Goal: Understand process/instructions

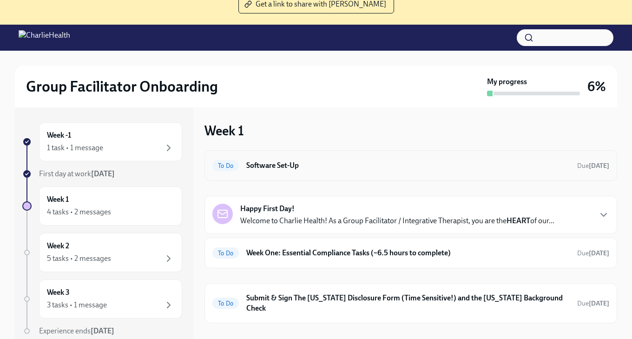
scroll to position [0, 0]
click at [290, 164] on h6 "Software Set-Up" at bounding box center [407, 165] width 323 height 10
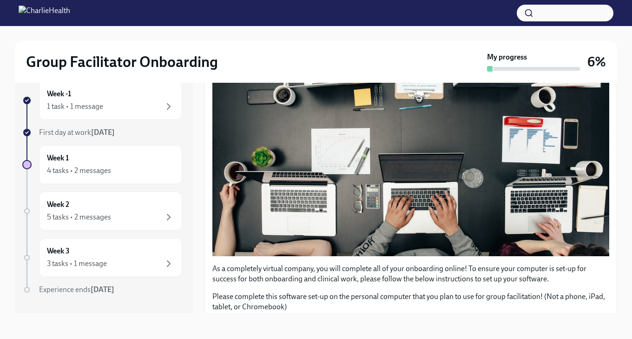
scroll to position [170, 0]
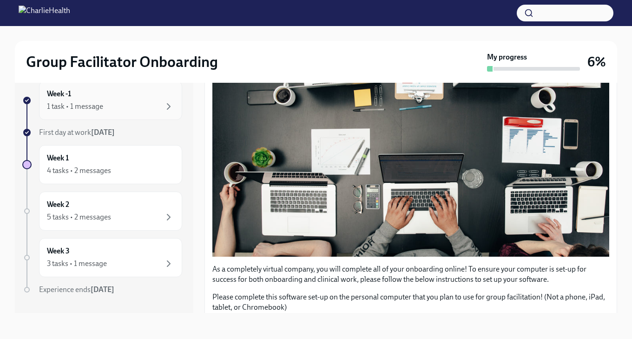
click at [133, 103] on div "1 task • 1 message" at bounding box center [110, 106] width 127 height 11
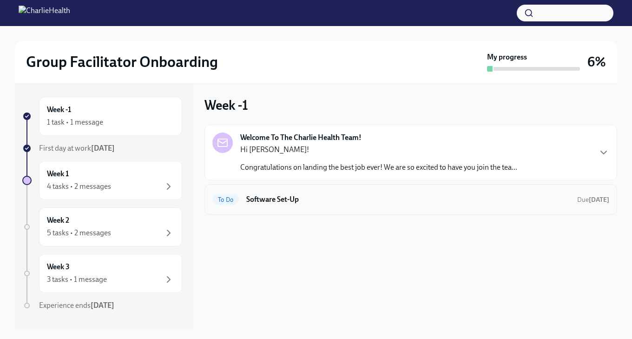
click at [279, 210] on div "To Do Software Set-Up Due [DATE]" at bounding box center [410, 199] width 413 height 31
click at [280, 203] on h6 "Software Set-Up" at bounding box center [407, 199] width 323 height 10
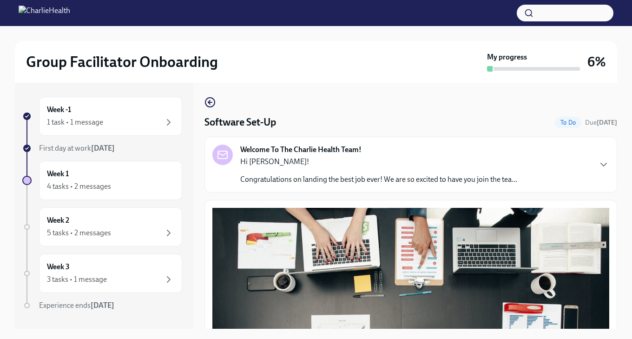
scroll to position [10, 0]
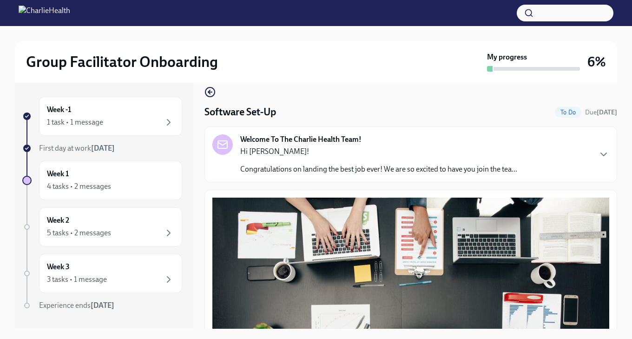
click at [358, 169] on p "Congratulations on landing the best job ever! We are so excited to have you joi…" at bounding box center [378, 169] width 277 height 10
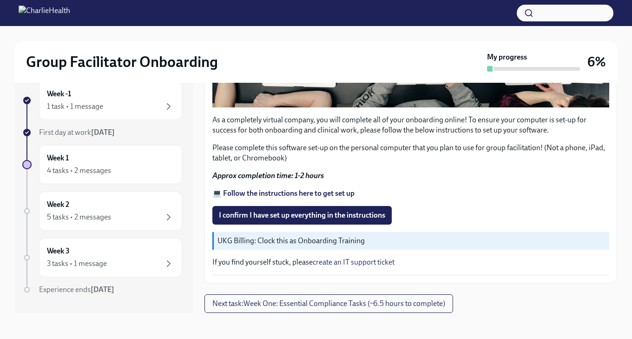
scroll to position [17, 0]
click at [295, 303] on span "Next task : Week One: Essential Compliance Tasks (~6.5 hours to complete)" at bounding box center [328, 303] width 233 height 9
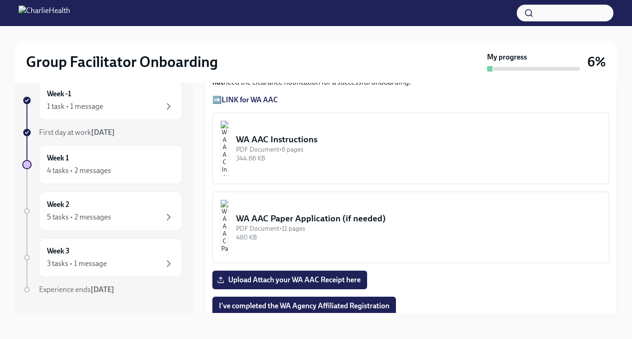
scroll to position [982, 0]
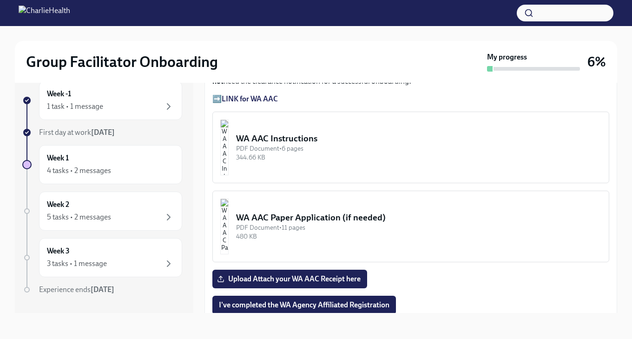
click at [265, 103] on strong "LINK for WA AAC" at bounding box center [250, 98] width 56 height 9
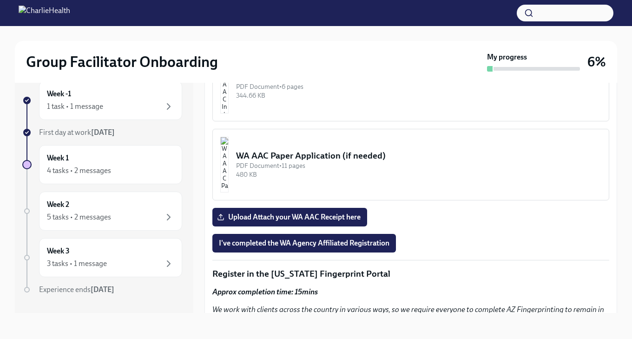
scroll to position [1032, 0]
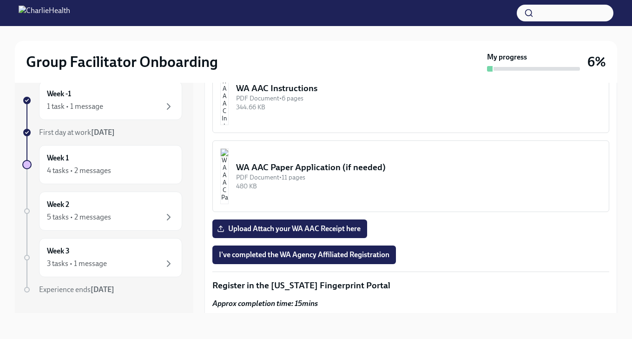
click at [292, 94] on div "WA AAC Instructions" at bounding box center [418, 88] width 365 height 12
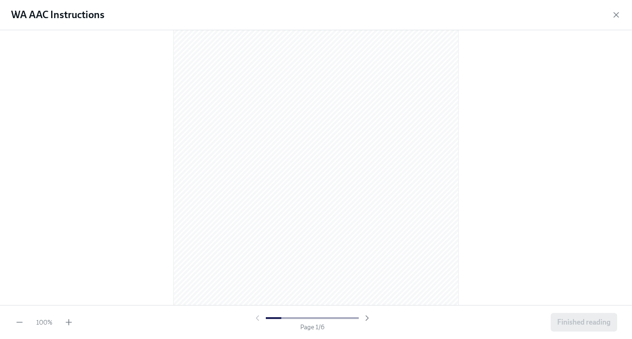
scroll to position [22, 0]
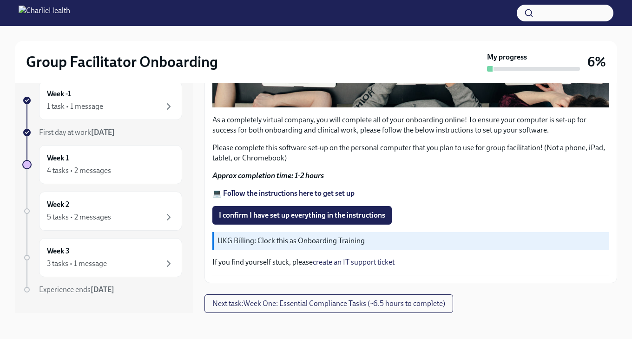
scroll to position [775, 0]
click at [289, 310] on button "Next task : Week One: Essential Compliance Tasks (~6.5 hours to complete)" at bounding box center [328, 303] width 249 height 19
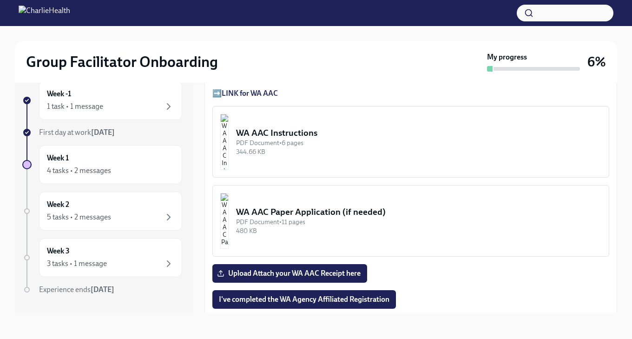
scroll to position [988, 0]
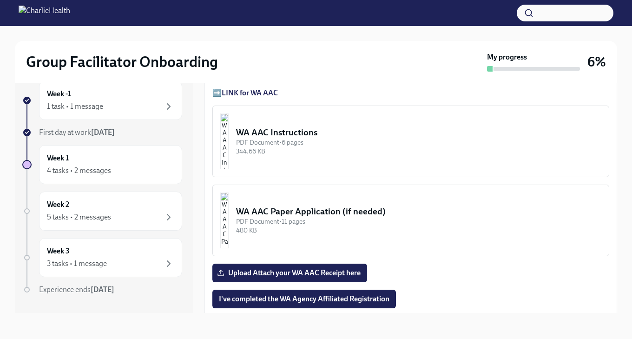
click at [252, 97] on strong "LINK for WA AAC" at bounding box center [250, 92] width 56 height 9
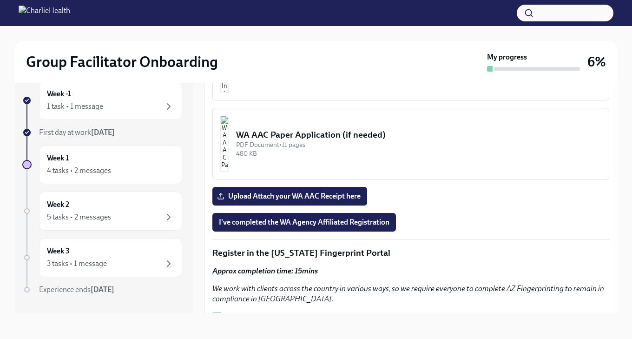
scroll to position [1085, 0]
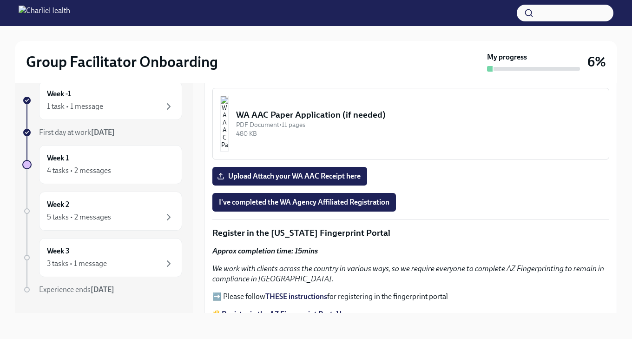
click at [229, 72] on img "button" at bounding box center [224, 45] width 8 height 56
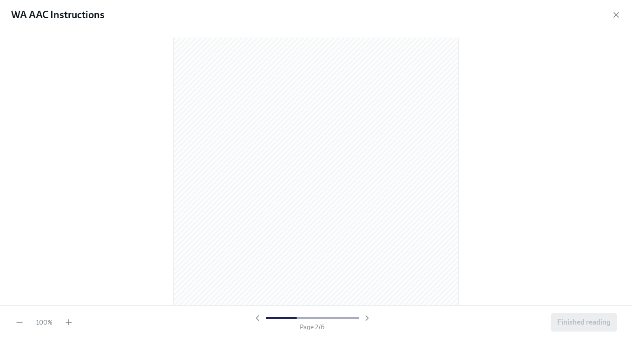
scroll to position [383, 0]
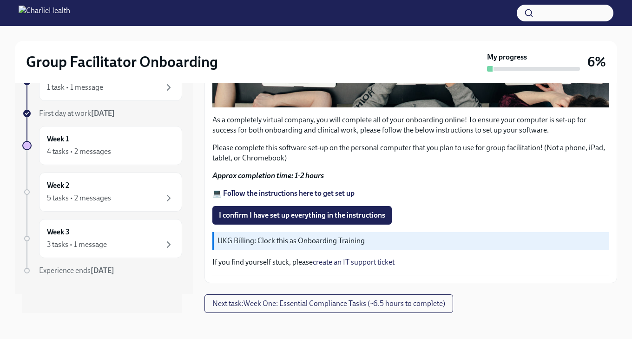
scroll to position [775, 0]
click at [143, 128] on div "Week 1 4 tasks • 2 messages" at bounding box center [110, 145] width 143 height 39
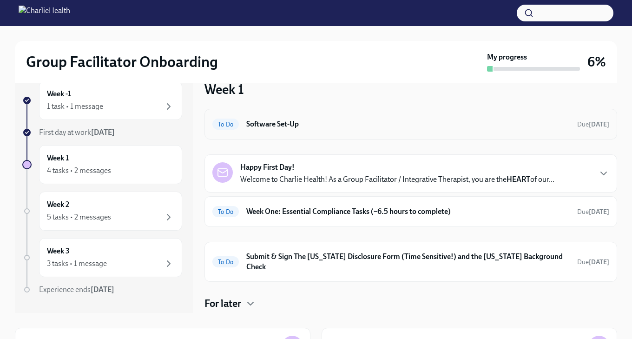
click at [263, 131] on div "To Do Software Set-Up Due [DATE]" at bounding box center [410, 124] width 397 height 15
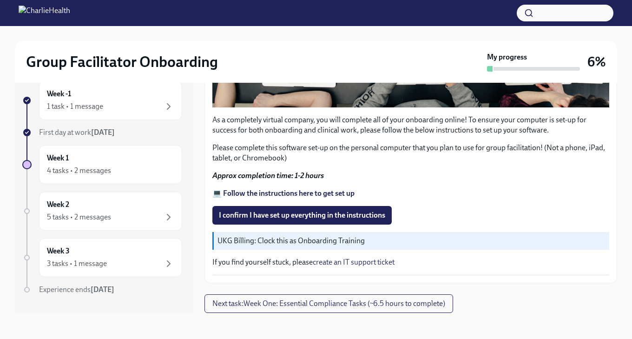
scroll to position [17, 0]
click at [333, 191] on strong "💻 Follow the instructions here to get set up" at bounding box center [283, 193] width 142 height 9
